Goal: Information Seeking & Learning: Learn about a topic

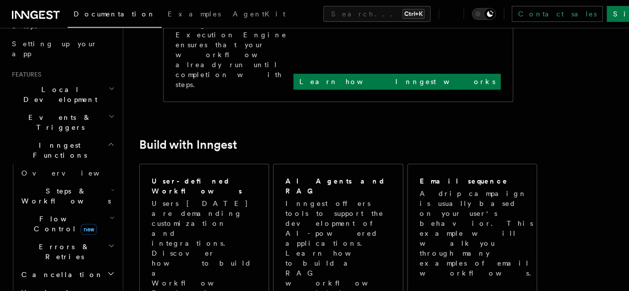
scroll to position [470, 0]
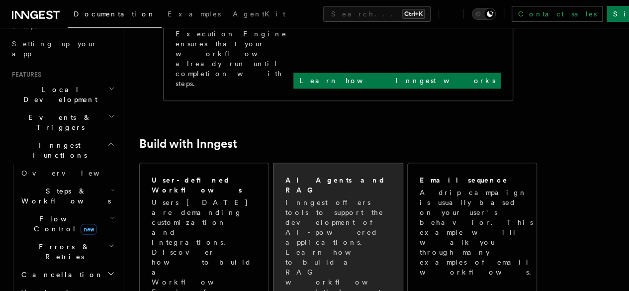
click at [360, 163] on div "AI Agents and RAG Inngest offers tools to support the development of AI-powered…" at bounding box center [337, 236] width 129 height 146
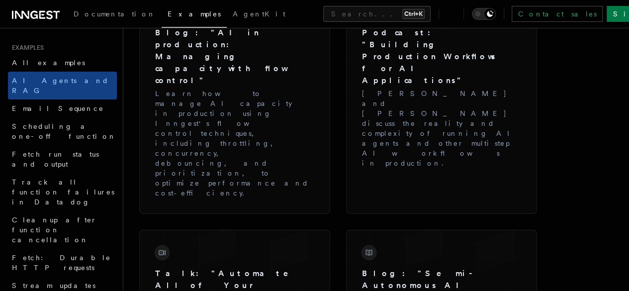
click at [210, 17] on div "Documentation Examples AgentKit Search... Ctrl+K Contact sales Sign Up" at bounding box center [314, 14] width 629 height 28
click at [233, 17] on span "AgentKit" at bounding box center [259, 14] width 53 height 8
